Goal: Information Seeking & Learning: Learn about a topic

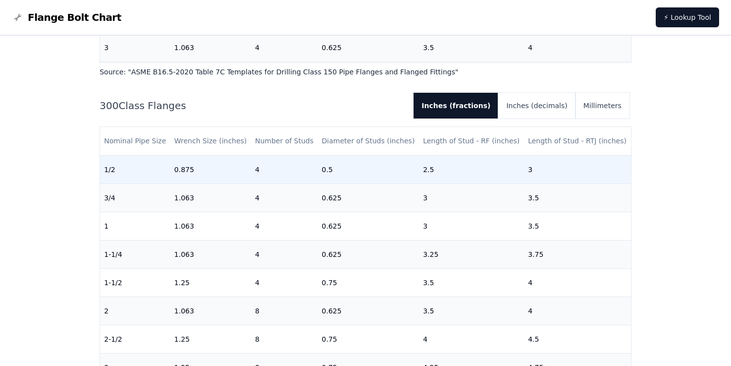
scroll to position [594, 0]
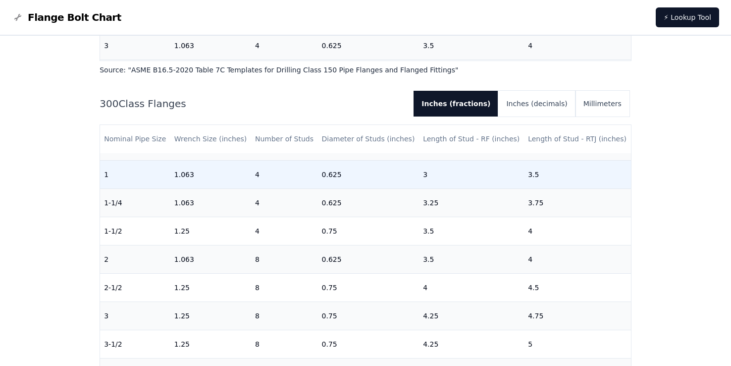
drag, startPoint x: 538, startPoint y: 184, endPoint x: 590, endPoint y: 179, distance: 52.2
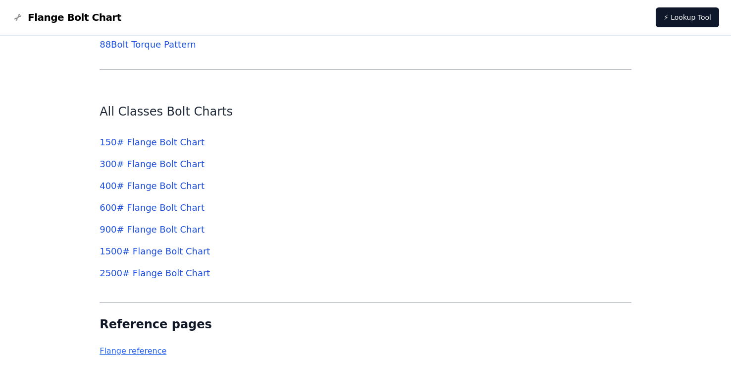
scroll to position [3084, 0]
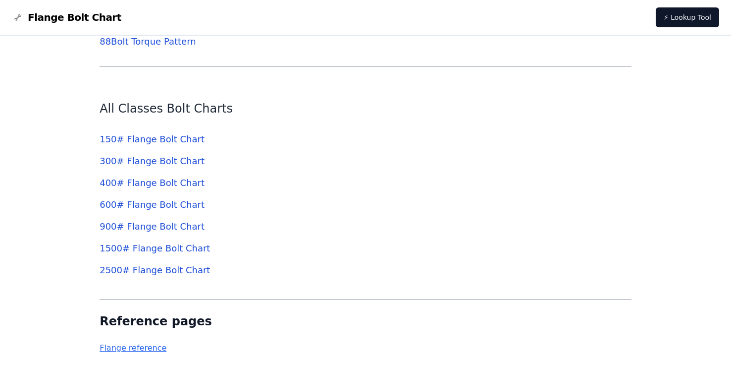
drag, startPoint x: 167, startPoint y: 246, endPoint x: 238, endPoint y: 238, distance: 71.3
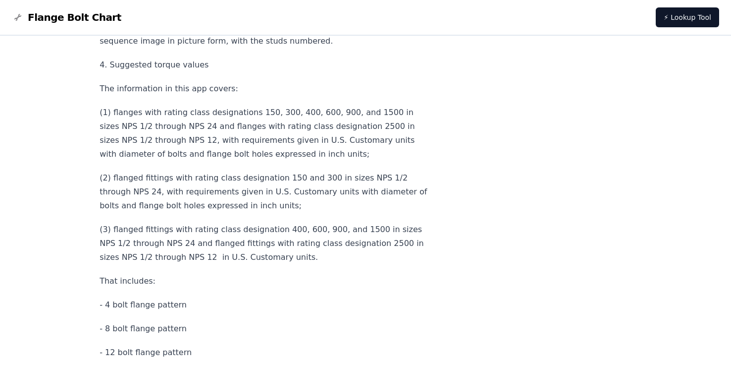
scroll to position [3975, 0]
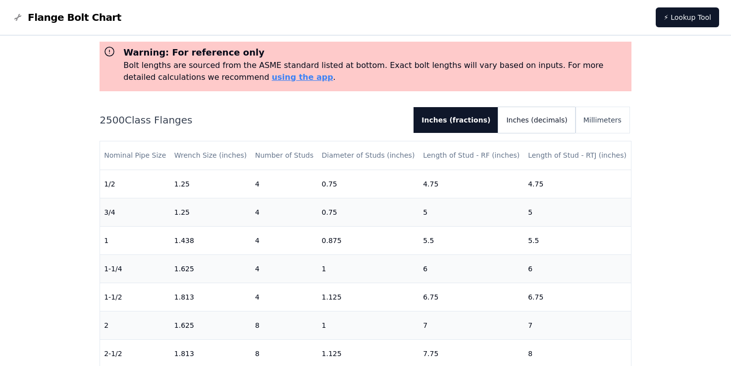
scroll to position [50, 0]
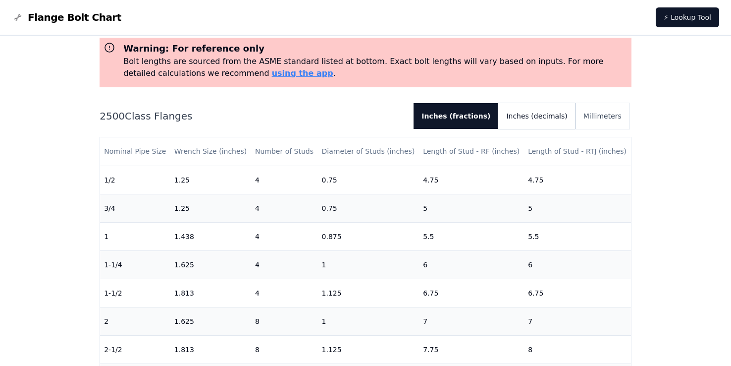
click at [542, 114] on button "Inches (decimals)" at bounding box center [536, 116] width 77 height 26
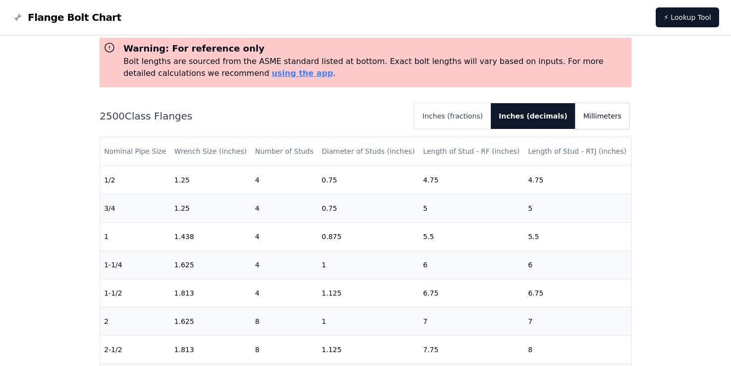
click at [599, 114] on button "Millimeters" at bounding box center [603, 116] width 54 height 26
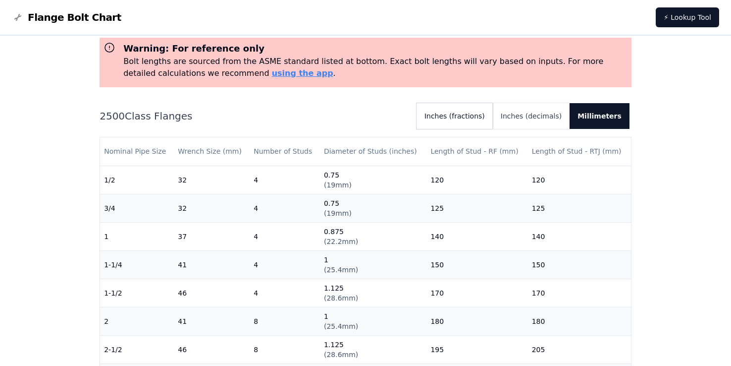
click at [493, 115] on button "Inches (fractions)" at bounding box center [455, 116] width 76 height 26
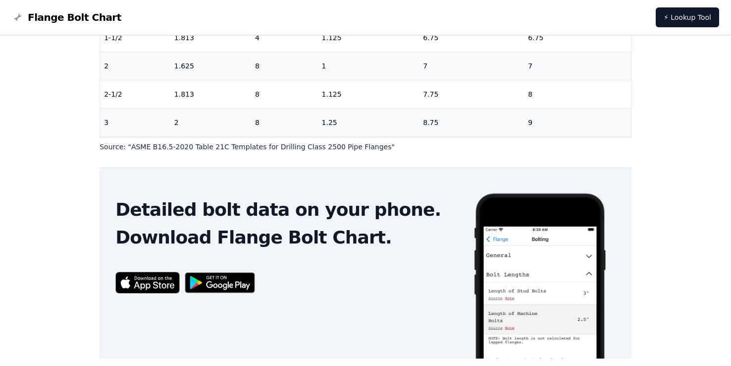
scroll to position [332, 0]
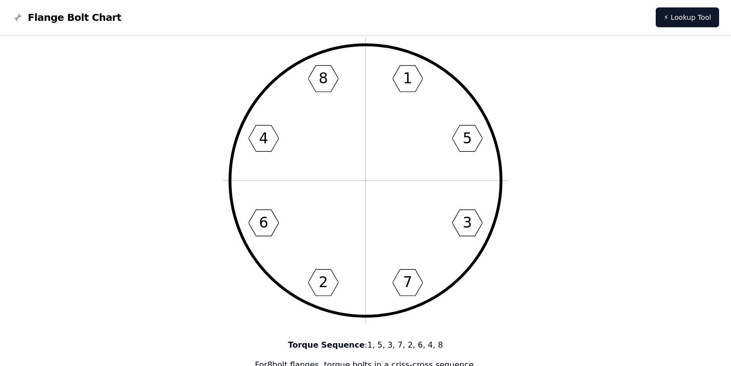
scroll to position [15, 0]
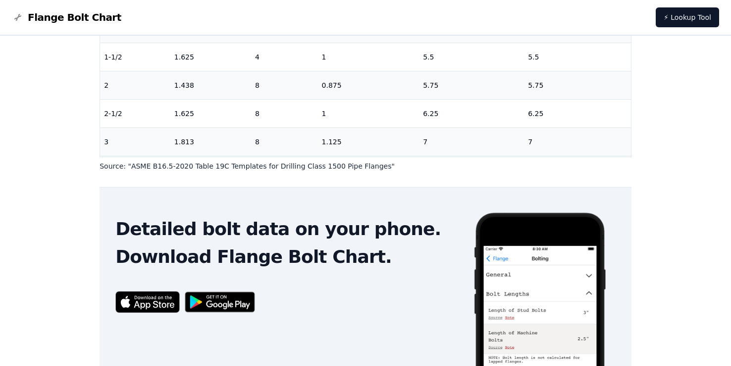
scroll to position [283, 0]
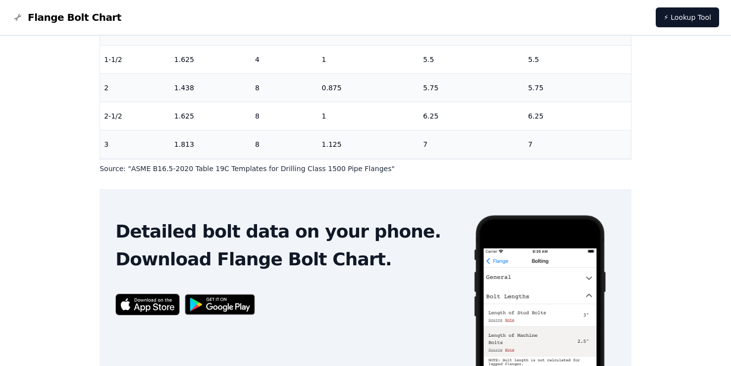
click at [38, 18] on span "Flange Bolt Chart" at bounding box center [75, 17] width 94 height 14
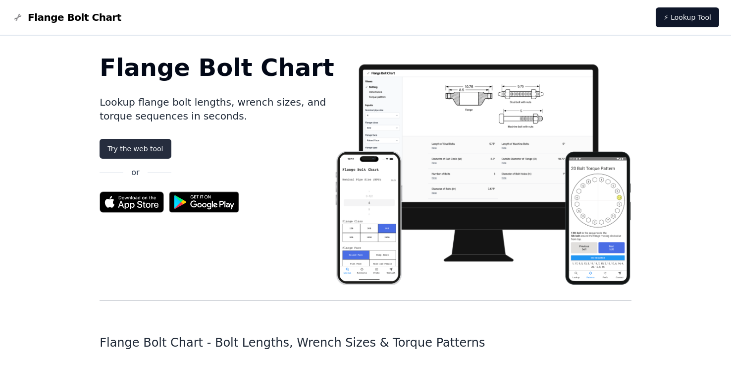
click at [144, 145] on link "Try the web tool" at bounding box center [135, 149] width 71 height 20
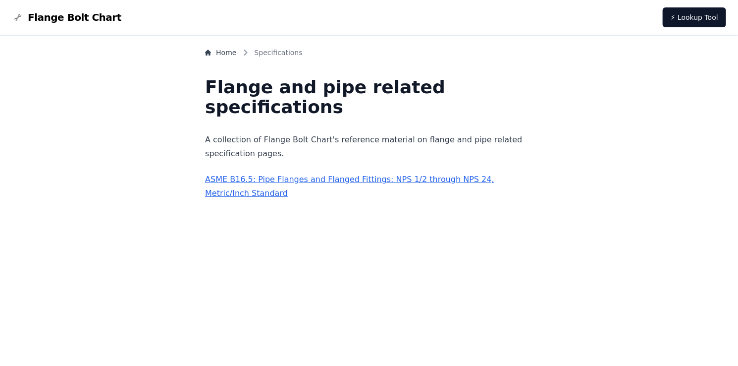
click at [330, 176] on link "ASME B16.5: Pipe Flanges and Flanged Fittings: NPS 1/2 through NPS 24, Metric/I…" at bounding box center [349, 185] width 289 height 23
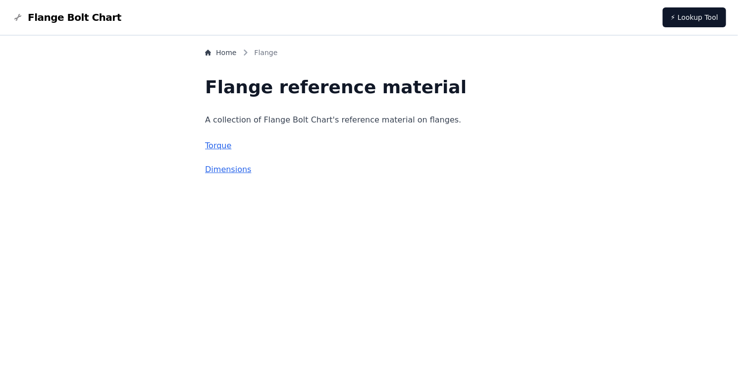
click at [247, 151] on p "Torque" at bounding box center [369, 146] width 328 height 14
click at [231, 148] on link "Torque" at bounding box center [218, 145] width 26 height 9
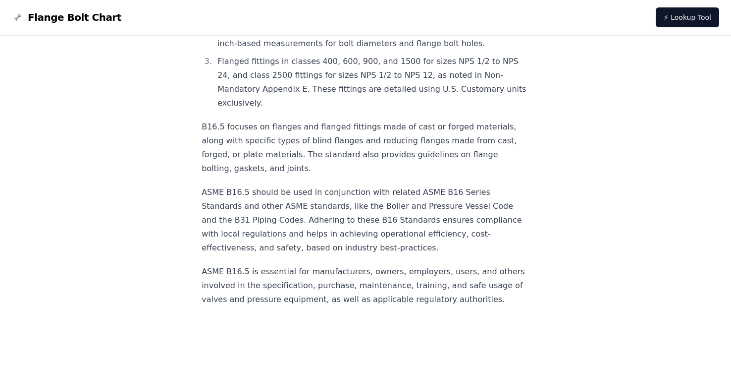
scroll to position [578, 0]
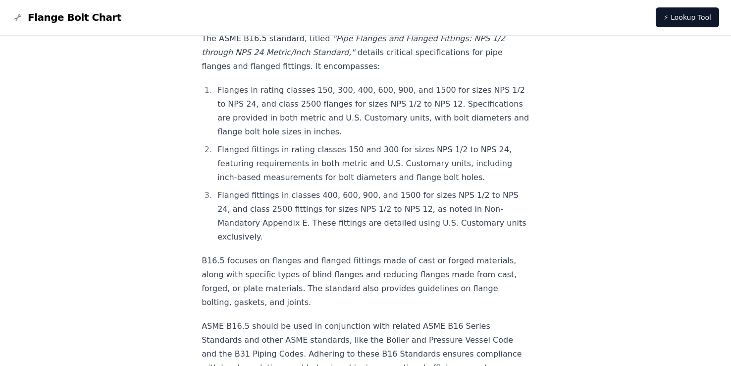
scroll to position [379, 0]
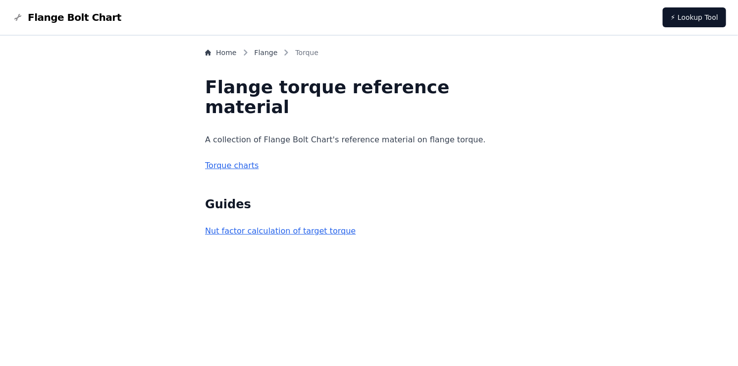
click at [259, 168] on link "Torque charts" at bounding box center [231, 164] width 53 height 9
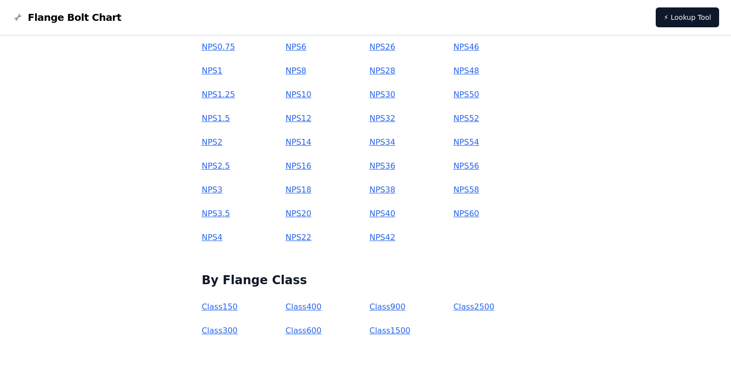
scroll to position [197, 0]
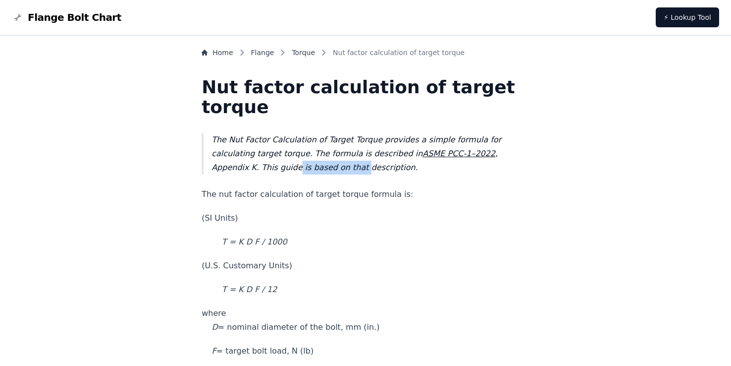
drag, startPoint x: 376, startPoint y: 172, endPoint x: 382, endPoint y: 172, distance: 5.9
click at [378, 172] on blockquote "The Nut Factor Calculation of Target Torque provides a simple formula for calcu…" at bounding box center [366, 154] width 328 height 42
click at [382, 172] on blockquote "The Nut Factor Calculation of Target Torque provides a simple formula for calcu…" at bounding box center [366, 154] width 328 height 42
drag, startPoint x: 362, startPoint y: 172, endPoint x: 401, endPoint y: 169, distance: 39.2
click at [399, 169] on blockquote "The Nut Factor Calculation of Target Torque provides a simple formula for calcu…" at bounding box center [366, 154] width 328 height 42
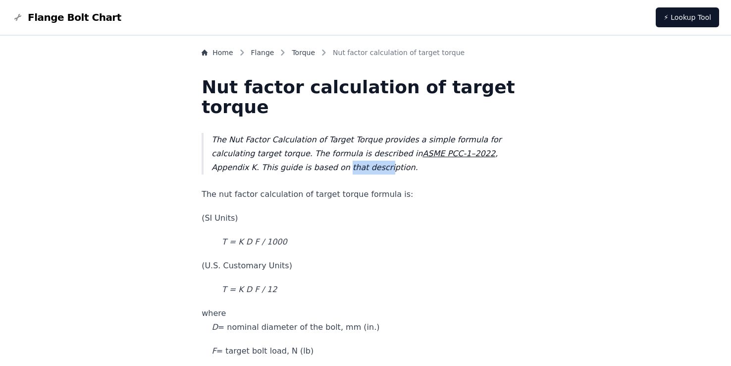
click at [401, 169] on blockquote "The Nut Factor Calculation of Target Torque provides a simple formula for calcu…" at bounding box center [366, 154] width 328 height 42
drag, startPoint x: 322, startPoint y: 190, endPoint x: 348, endPoint y: 193, distance: 26.4
click at [349, 194] on p "The nut factor calculation of target torque formula is:" at bounding box center [366, 194] width 328 height 14
drag, startPoint x: 300, startPoint y: 192, endPoint x: 361, endPoint y: 196, distance: 61.1
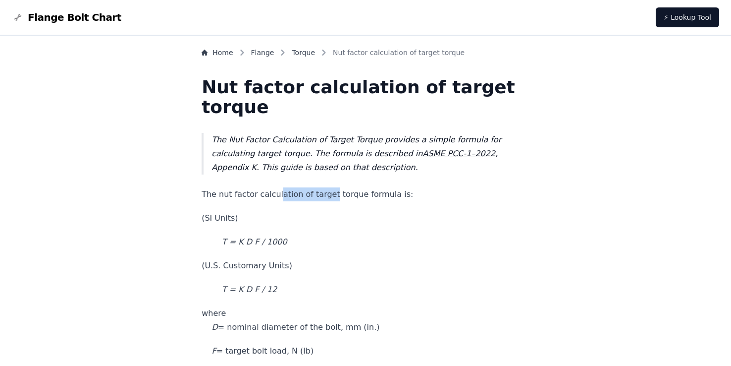
click at [348, 195] on p "The nut factor calculation of target torque formula is:" at bounding box center [366, 194] width 328 height 14
click at [350, 198] on p "The nut factor calculation of target torque formula is:" at bounding box center [366, 194] width 328 height 14
drag, startPoint x: 349, startPoint y: 190, endPoint x: 392, endPoint y: 186, distance: 43.3
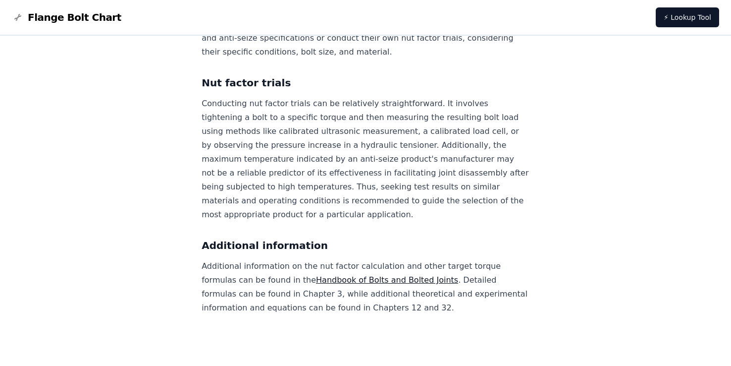
scroll to position [1029, 0]
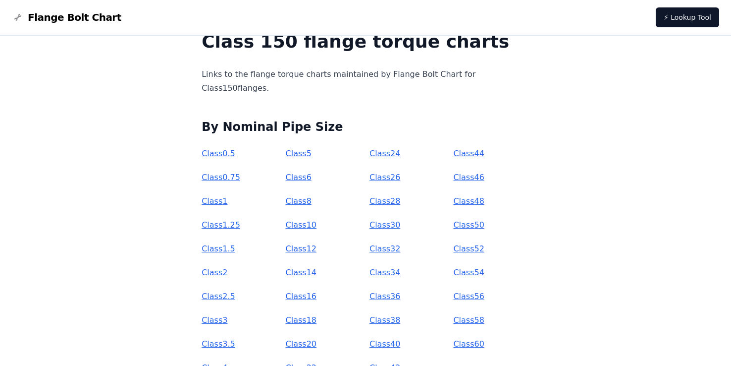
scroll to position [50, 0]
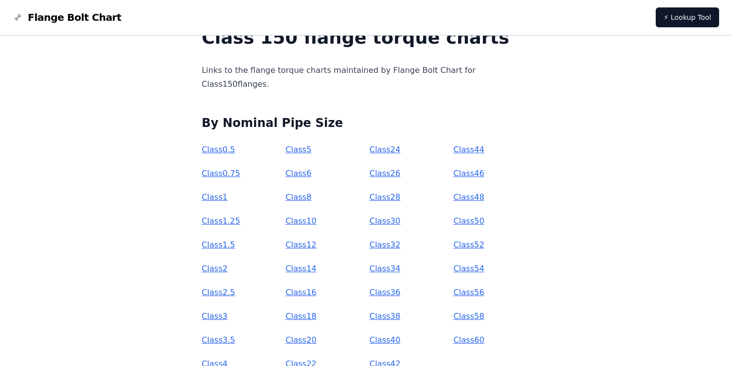
click at [453, 202] on p "Class 48" at bounding box center [491, 197] width 76 height 14
click at [457, 198] on link "Class 48" at bounding box center [468, 196] width 31 height 9
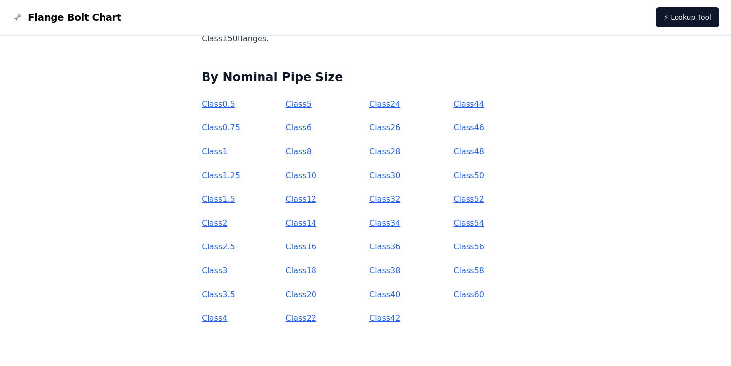
scroll to position [99, 0]
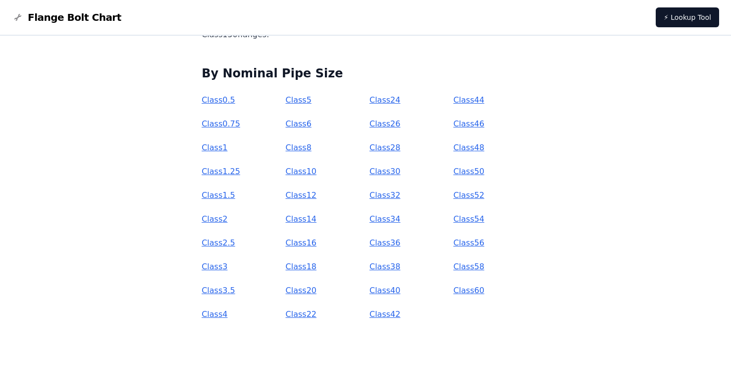
click at [467, 290] on link "Class 60" at bounding box center [468, 289] width 31 height 9
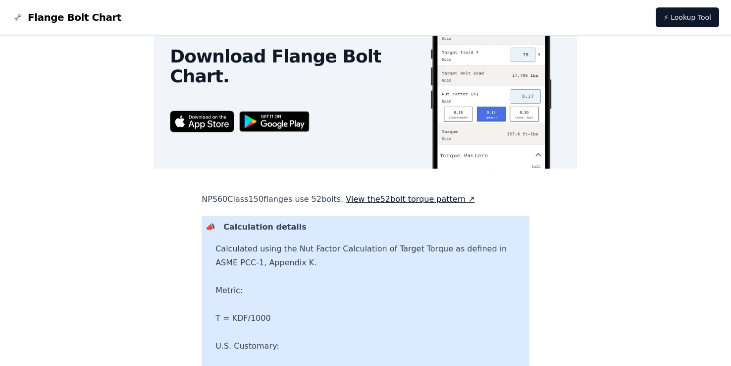
scroll to position [357, 0]
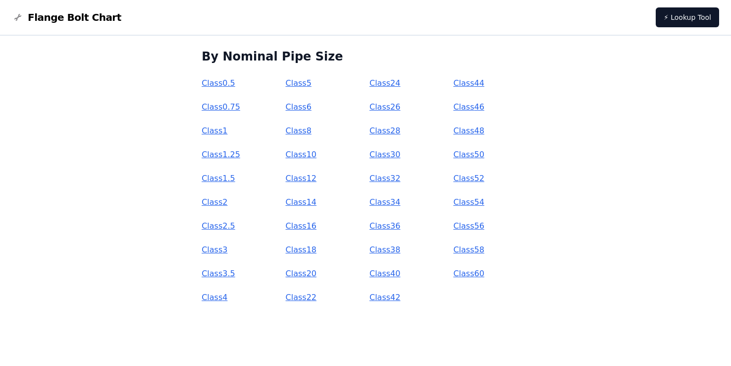
scroll to position [118, 0]
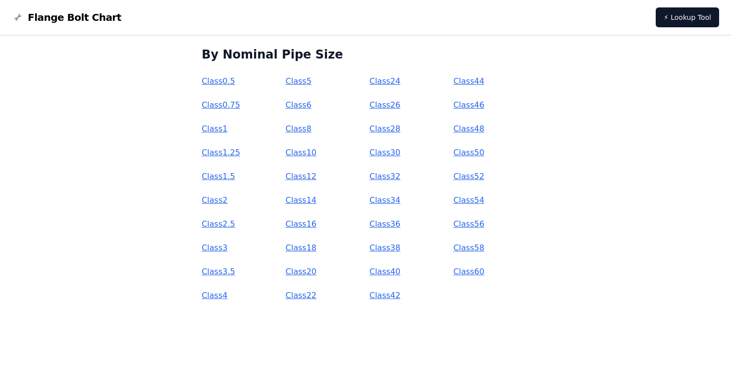
click at [388, 295] on link "Class 42" at bounding box center [385, 294] width 31 height 9
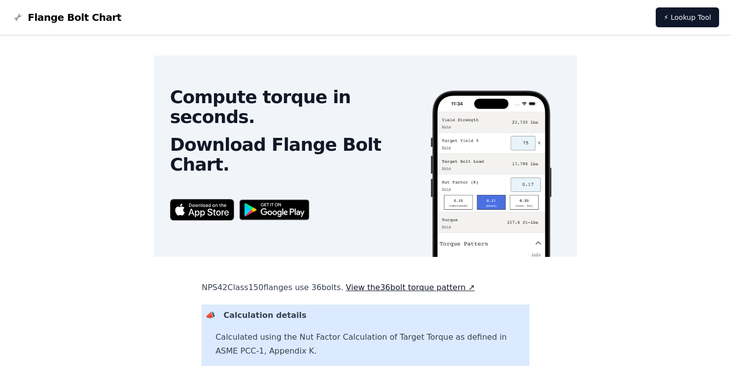
scroll to position [446, 0]
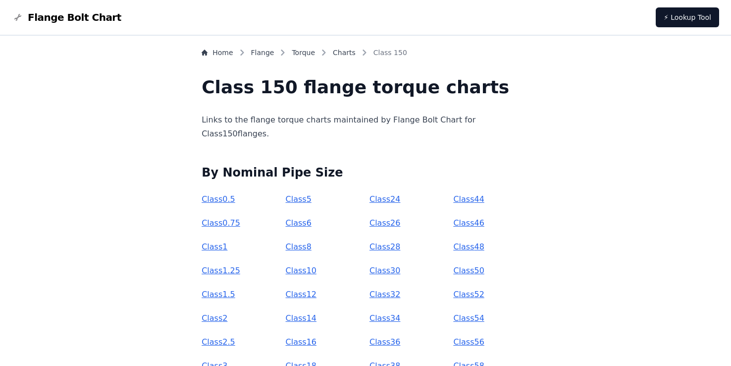
scroll to position [116, 0]
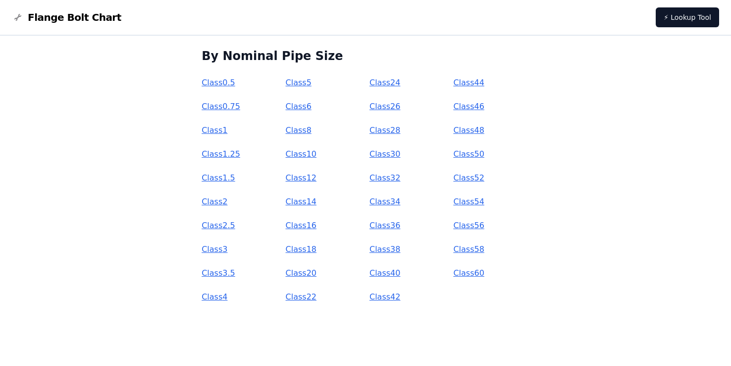
click at [235, 223] on link "Class 2.5" at bounding box center [219, 224] width 34 height 9
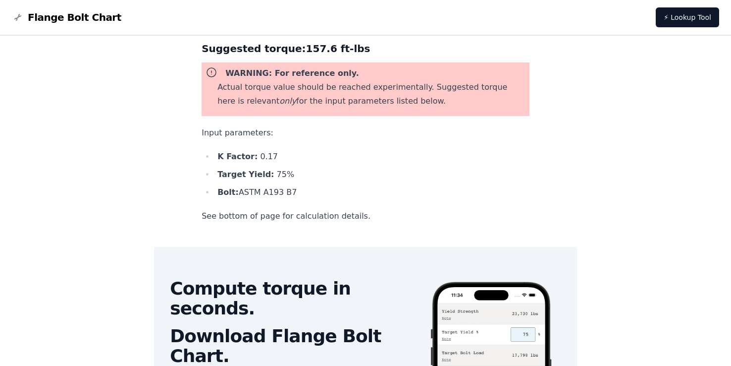
scroll to position [50, 0]
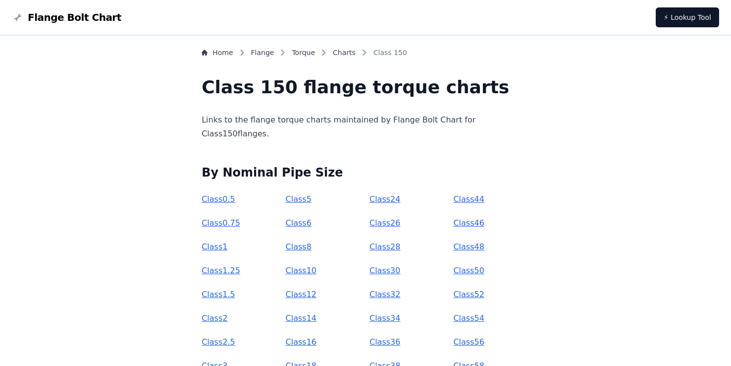
scroll to position [115, 0]
